Goal: Answer question/provide support

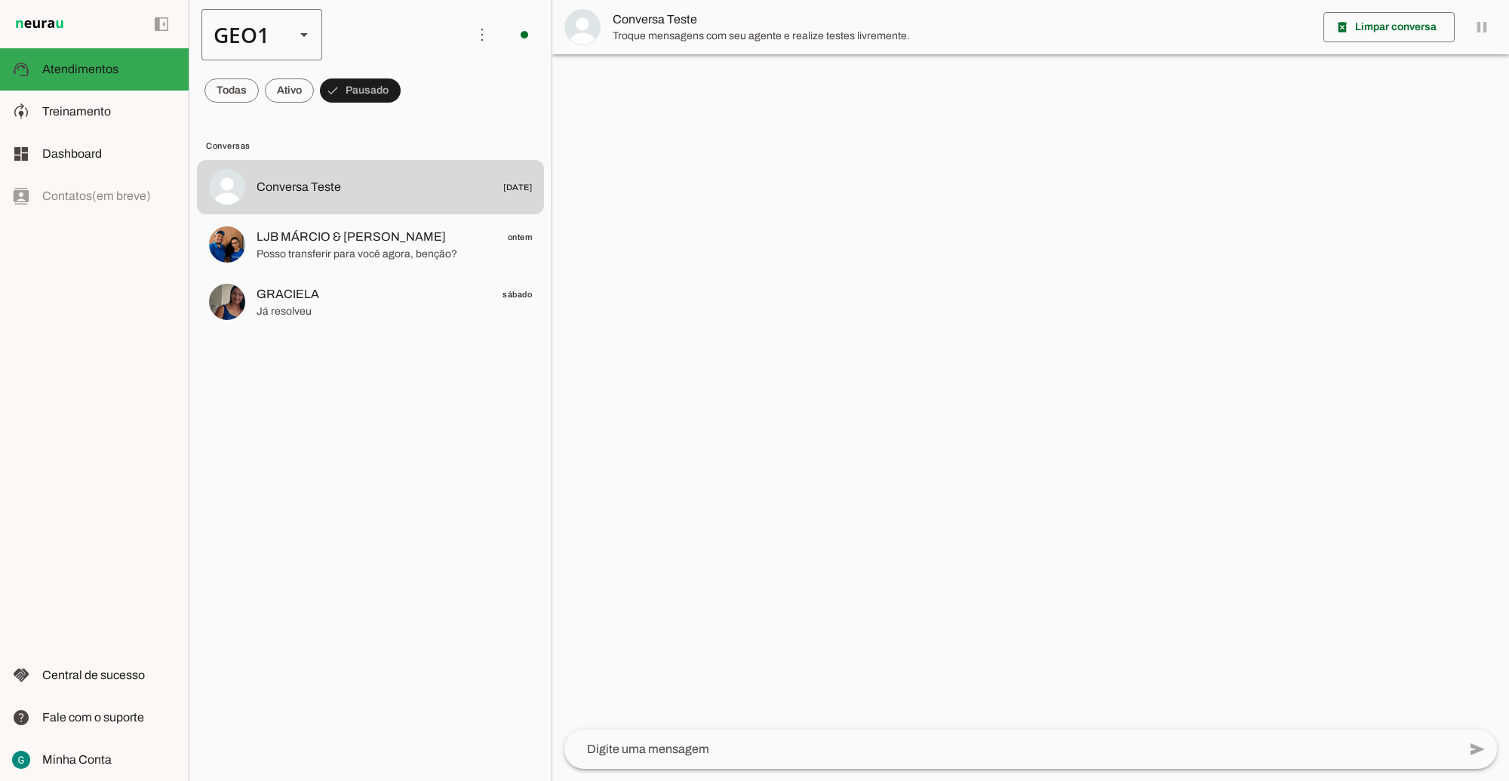
click at [247, 17] on div "GEO1" at bounding box center [241, 34] width 81 height 51
click at [415, 106] on slot at bounding box center [463, 97] width 97 height 18
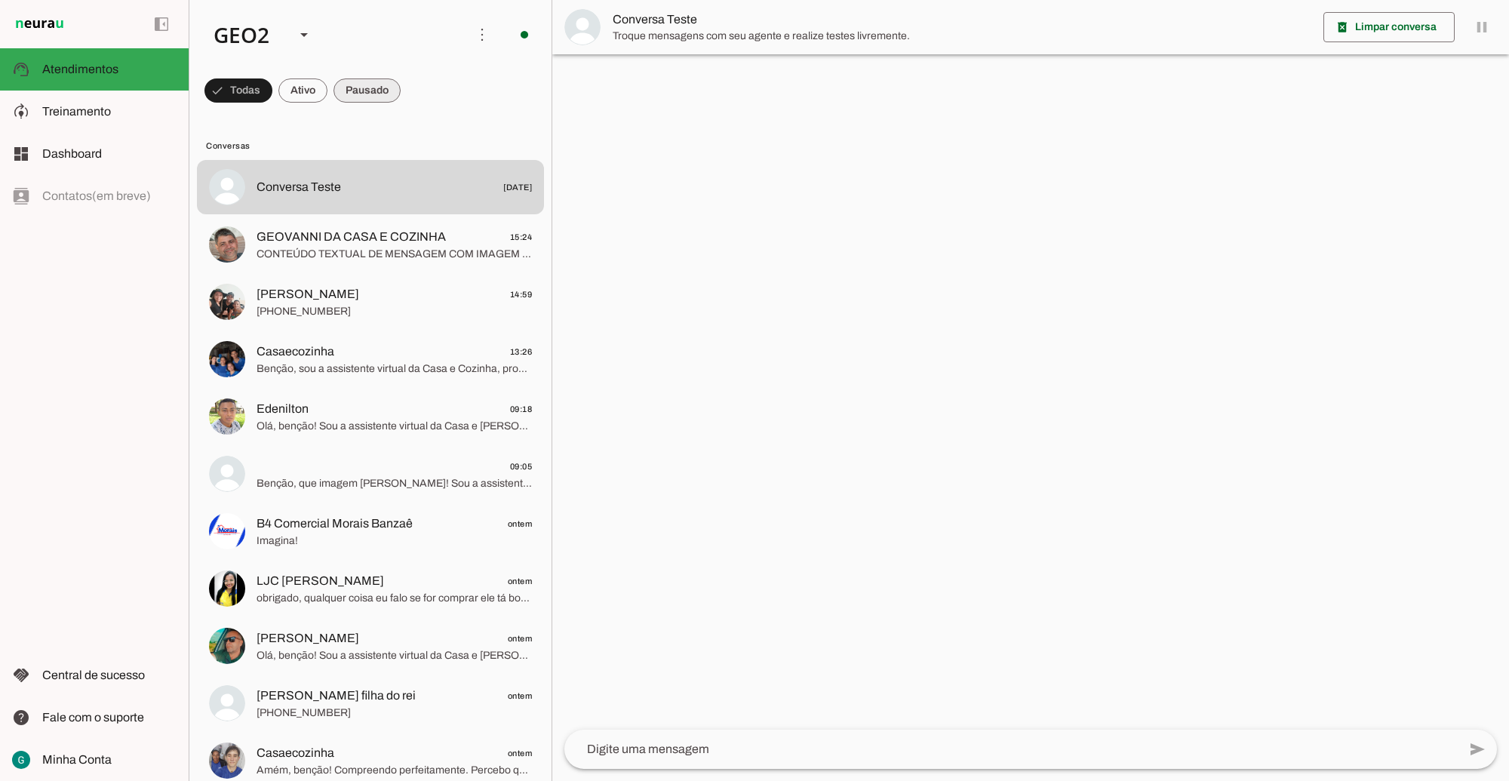
click at [272, 93] on span at bounding box center [238, 90] width 68 height 36
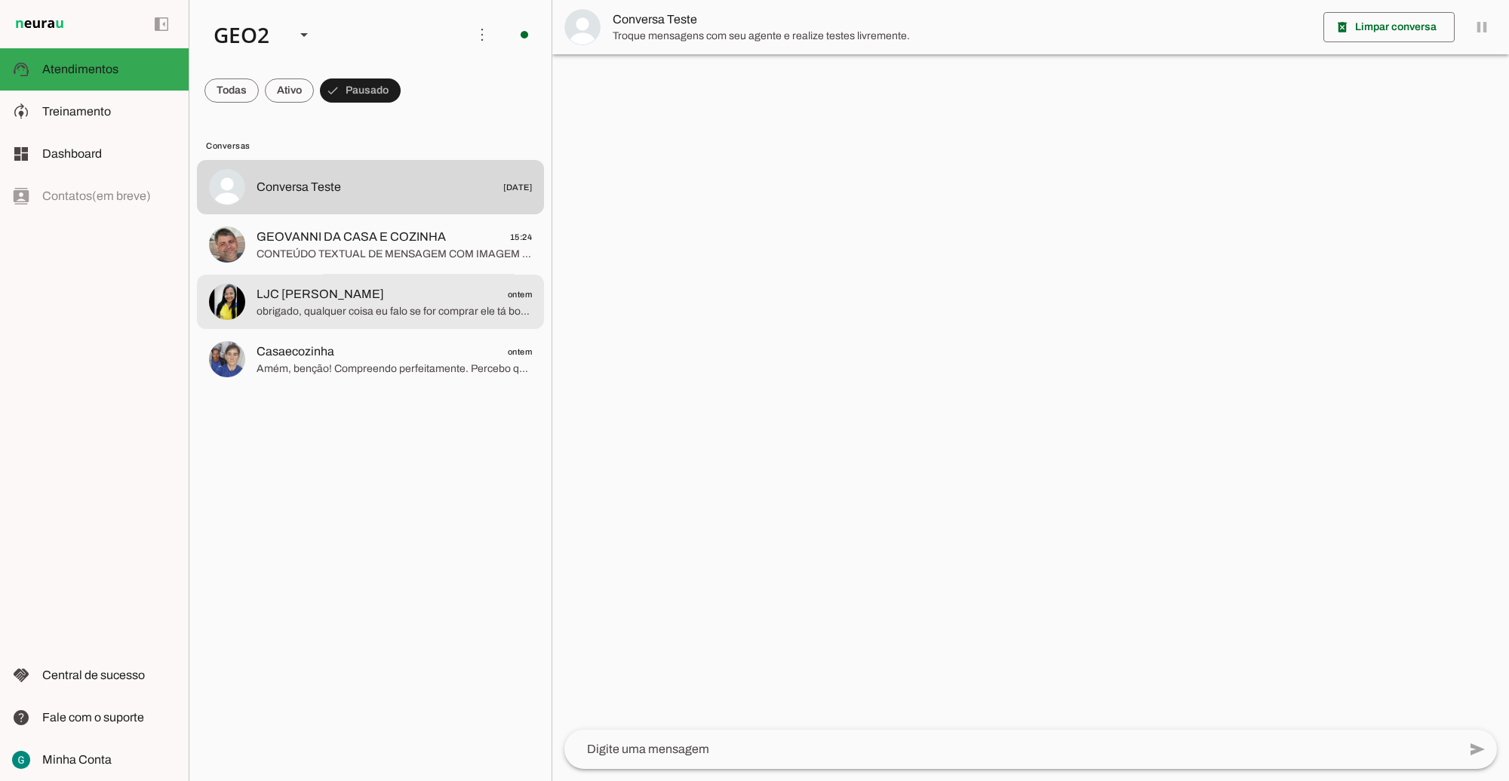
click at [382, 309] on span "obrigado, qualquer coisa eu falo se for comprar ele tá bom??" at bounding box center [394, 310] width 275 height 15
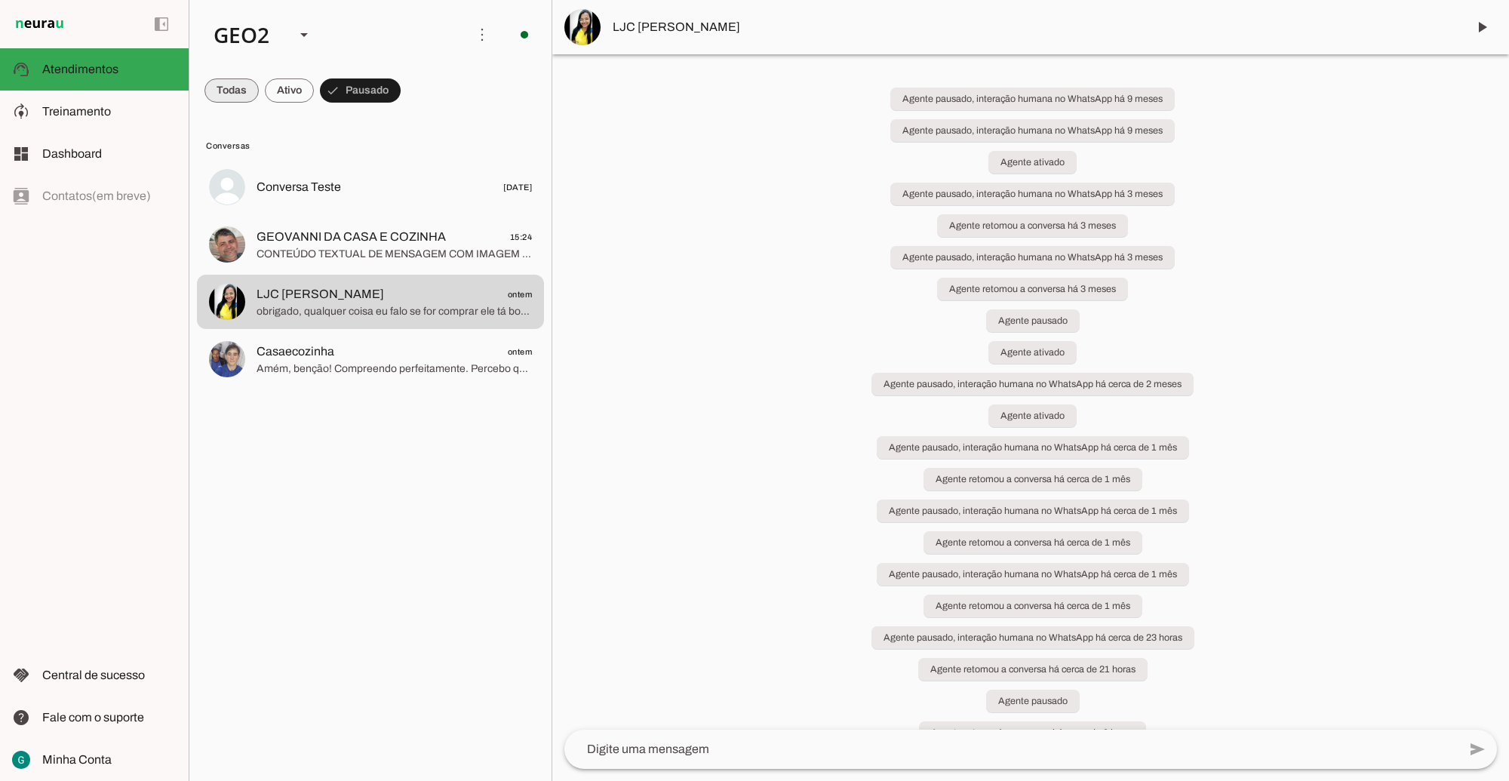
click at [230, 88] on span at bounding box center [231, 90] width 54 height 36
